Goal: Task Accomplishment & Management: Use online tool/utility

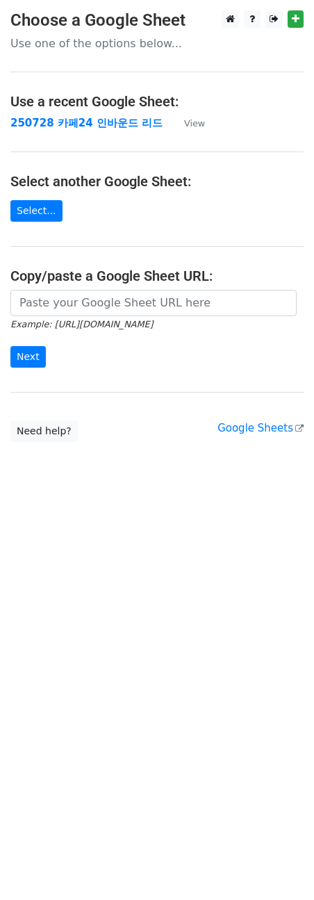
click at [97, 131] on main "Choose a Google Sheet Use one of the options below... Use a recent Google Sheet…" at bounding box center [157, 226] width 314 height 432
click at [69, 129] on td "250728 카페24 인바운드 리드" at bounding box center [90, 123] width 160 height 16
click at [72, 123] on strong "250728 카페24 인바운드 리드" at bounding box center [86, 123] width 152 height 13
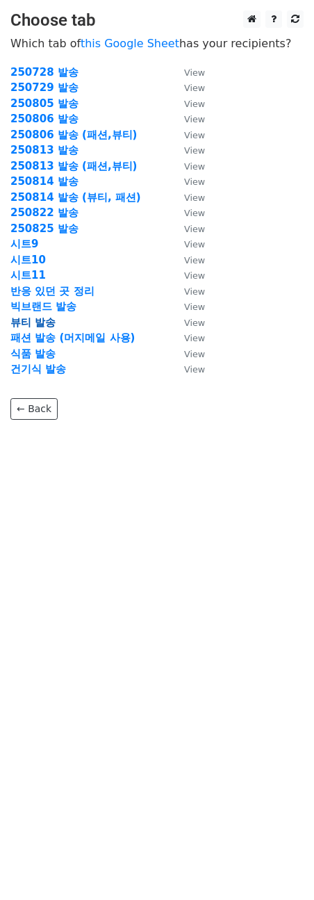
click at [41, 323] on strong "뷰티 발송" at bounding box center [32, 322] width 45 height 13
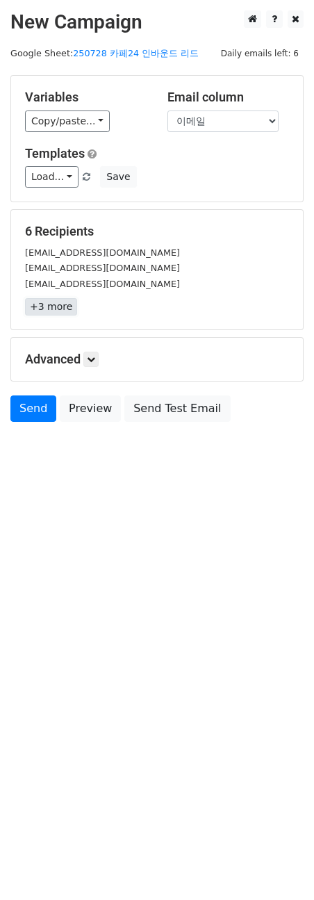
click at [25, 309] on link "+3 more" at bounding box center [51, 306] width 52 height 17
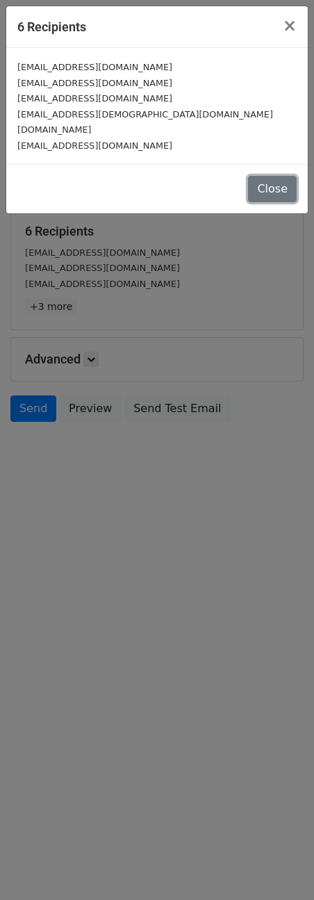
drag, startPoint x: 279, startPoint y: 195, endPoint x: 270, endPoint y: 190, distance: 10.6
click at [277, 195] on button "Close" at bounding box center [272, 189] width 49 height 26
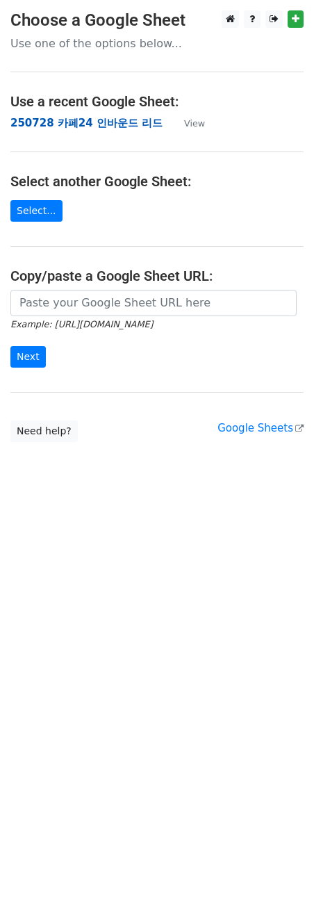
click at [111, 120] on strong "250728 카페24 인바운드 리드" at bounding box center [86, 123] width 152 height 13
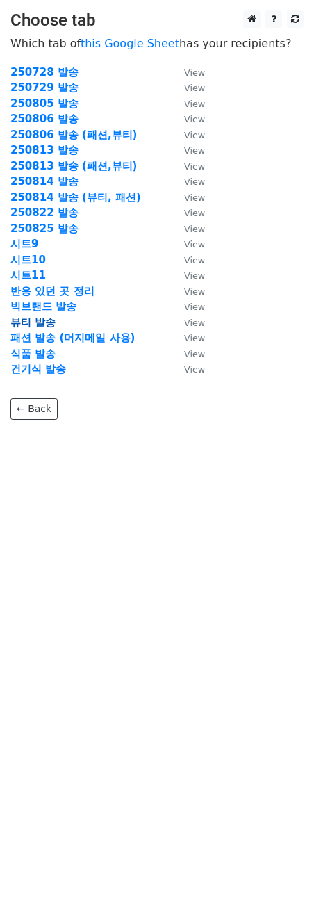
click at [38, 322] on strong "뷰티 발송" at bounding box center [32, 322] width 45 height 13
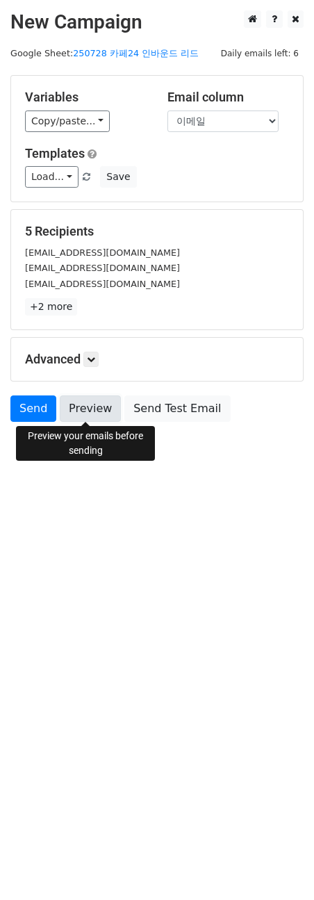
click at [79, 418] on link "Preview" at bounding box center [90, 408] width 61 height 26
click at [95, 399] on link "Preview" at bounding box center [90, 408] width 61 height 26
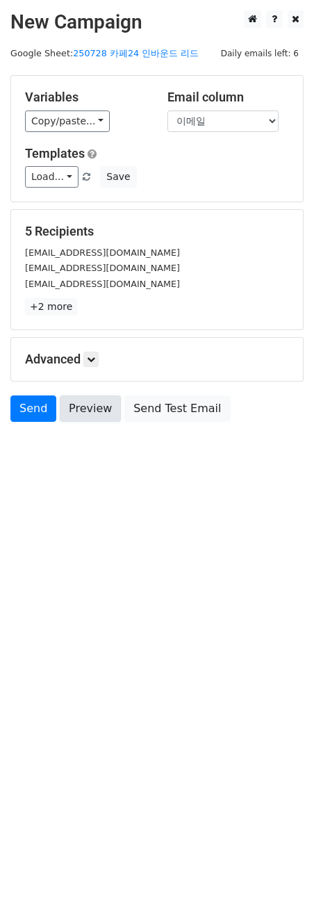
click at [94, 398] on link "Preview" at bounding box center [90, 408] width 61 height 26
click at [31, 416] on link "Send" at bounding box center [33, 408] width 46 height 26
